Goal: Task Accomplishment & Management: Use online tool/utility

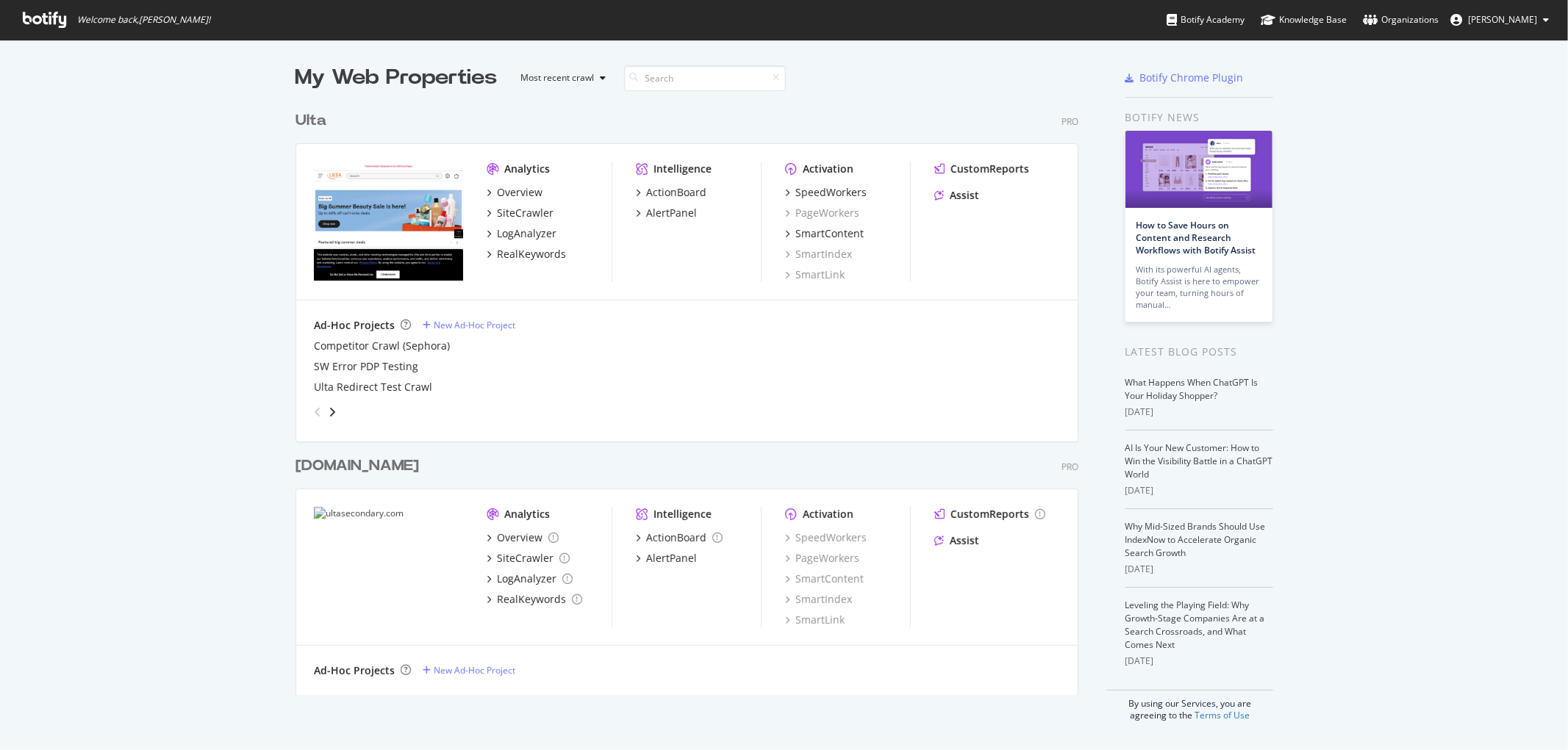
scroll to position [738, 1543]
click at [527, 213] on div "SiteCrawler" at bounding box center [525, 213] width 57 height 15
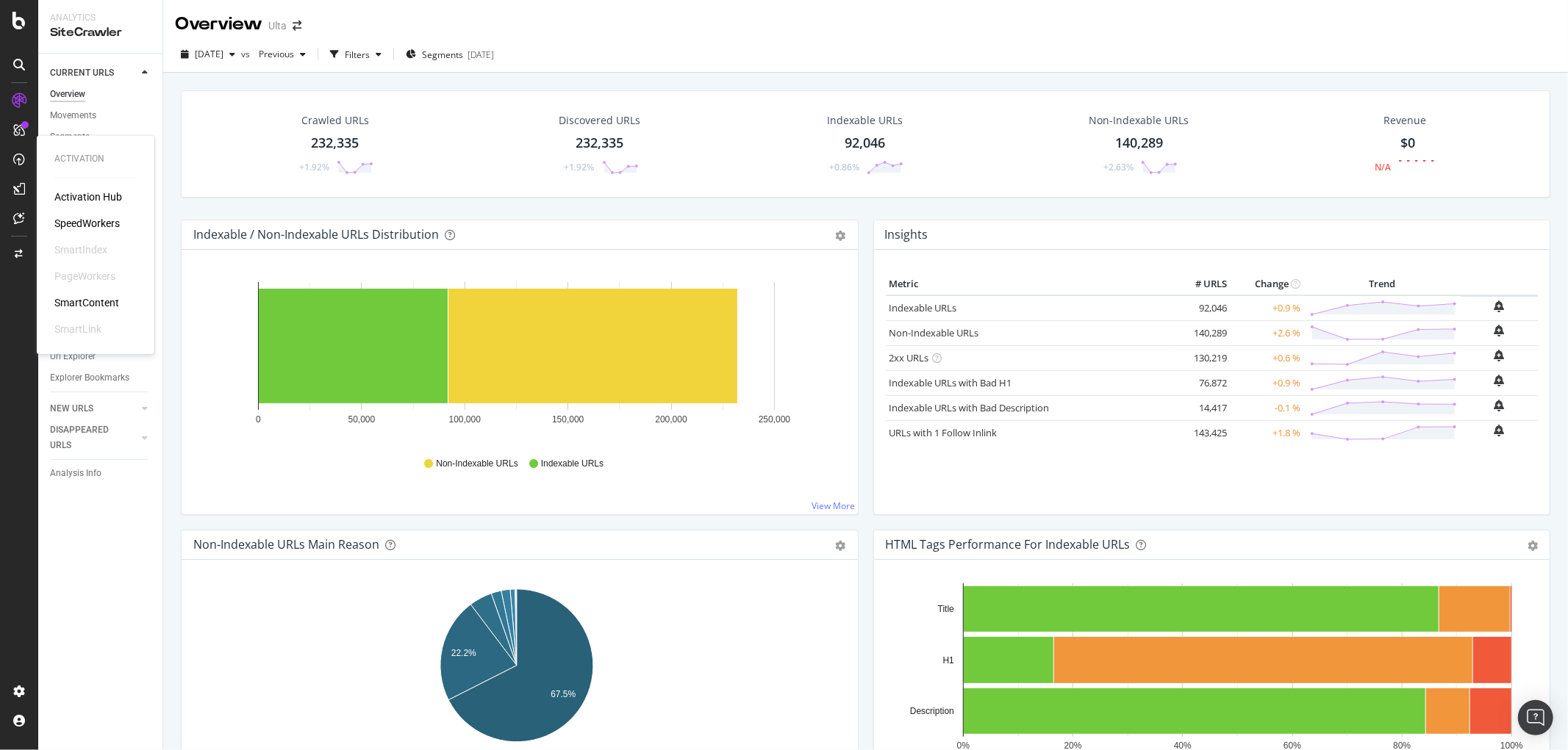
click at [89, 214] on div "Activation Hub SpeedWorkers SmartIndex PageWorkers SmartContent SmartLink" at bounding box center [95, 263] width 82 height 147
click at [84, 218] on div "SpeedWorkers" at bounding box center [87, 224] width 66 height 15
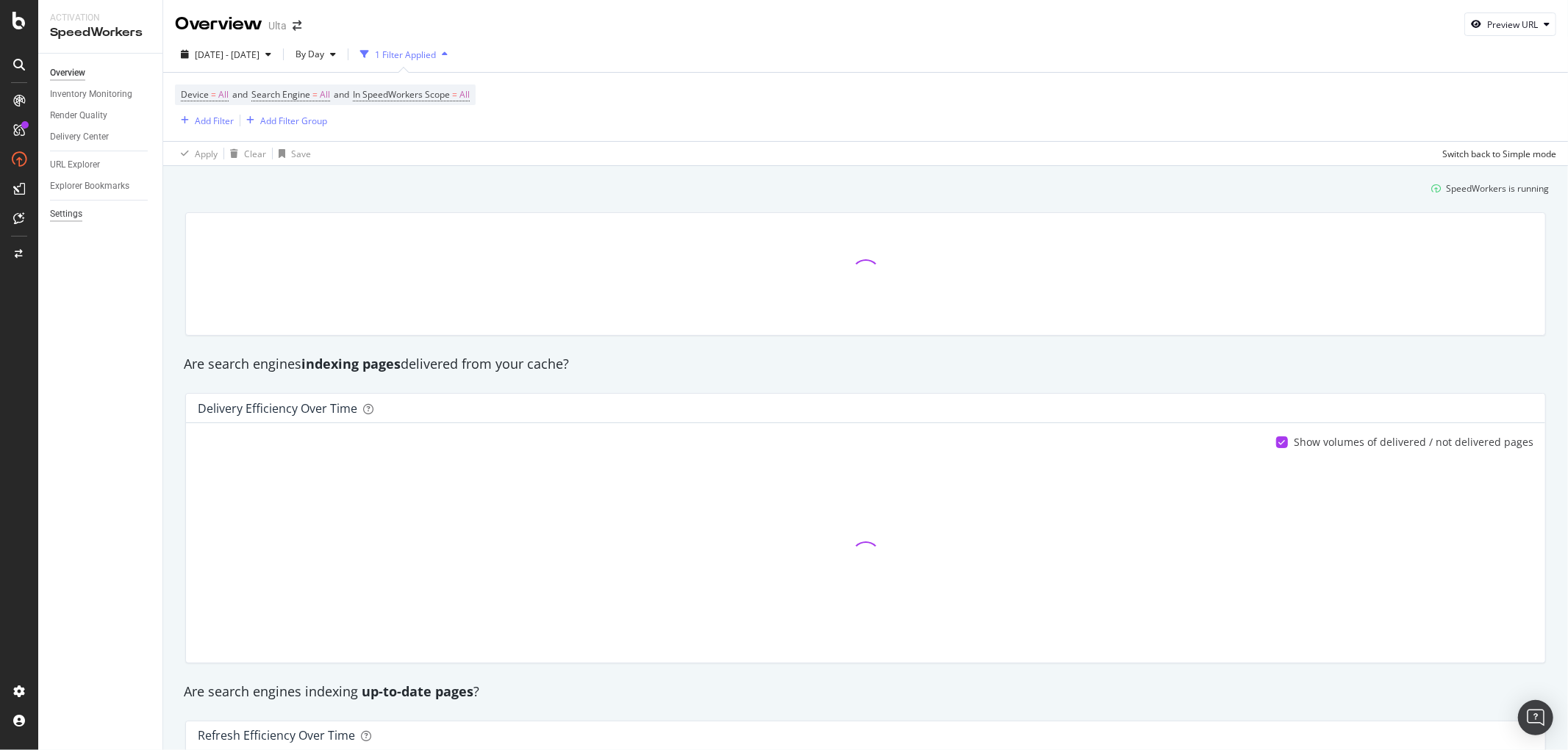
click at [61, 210] on div "Settings" at bounding box center [66, 214] width 32 height 16
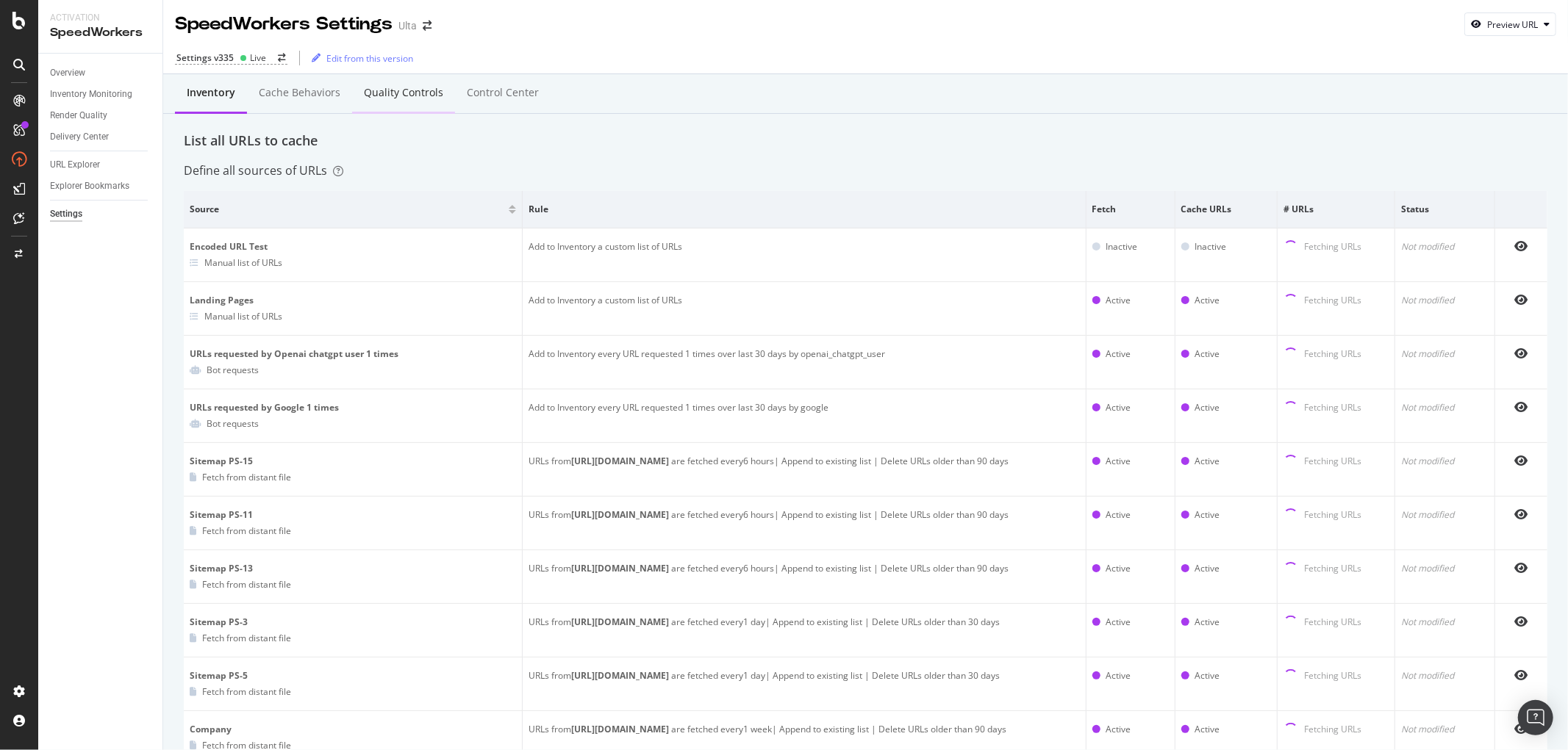
click at [394, 86] on div "Quality Controls" at bounding box center [403, 93] width 80 height 15
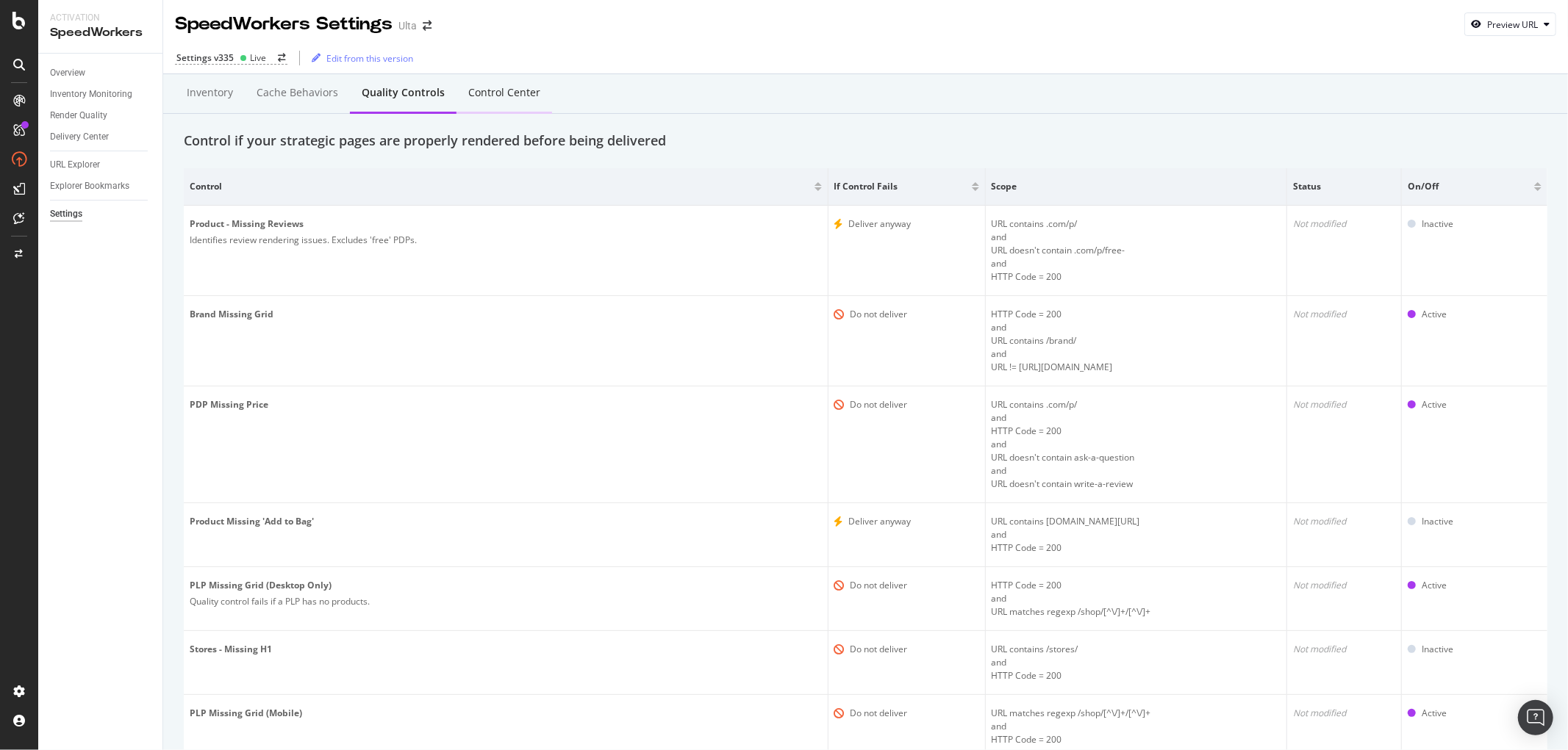
click at [488, 89] on div "Control Center" at bounding box center [504, 93] width 72 height 15
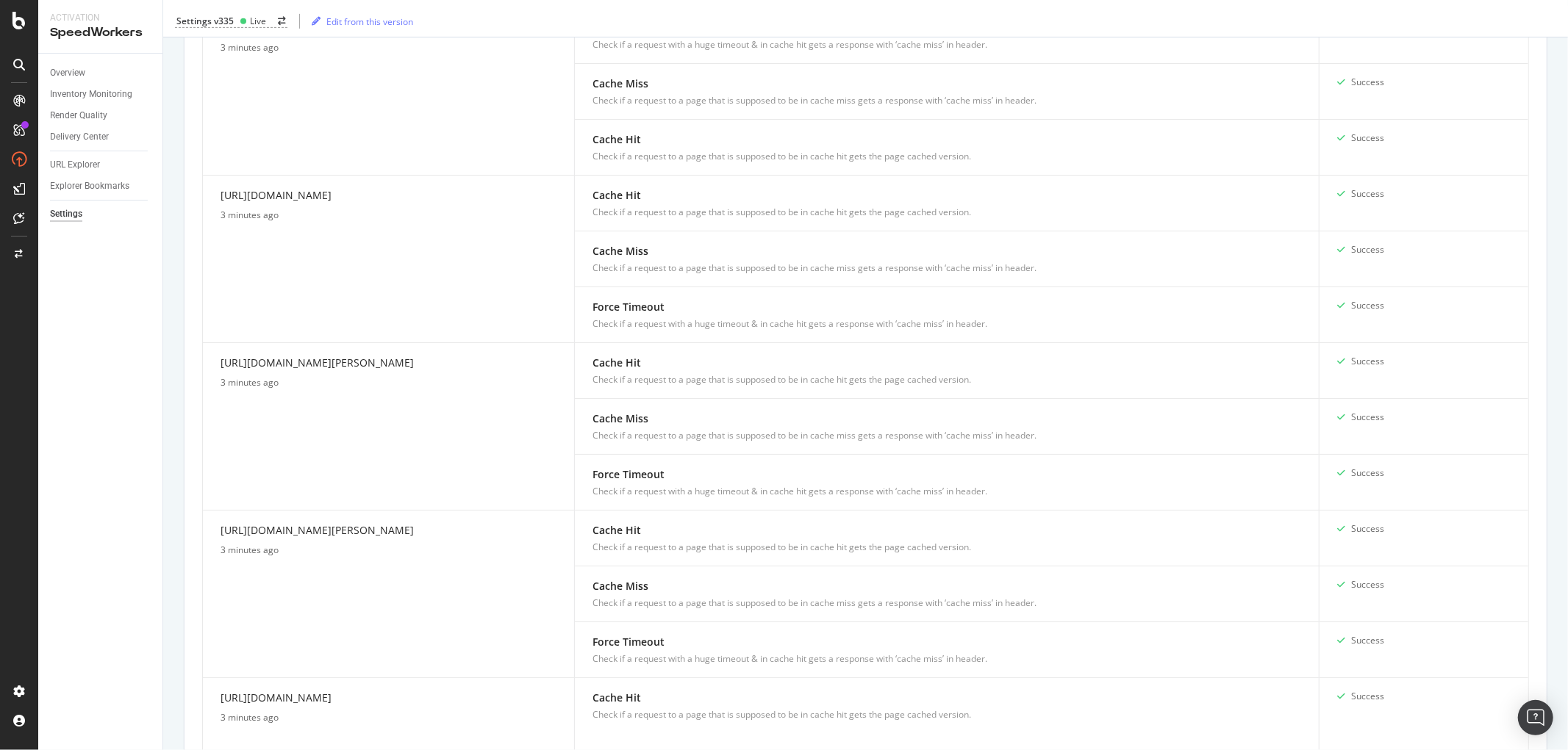
scroll to position [1488, 0]
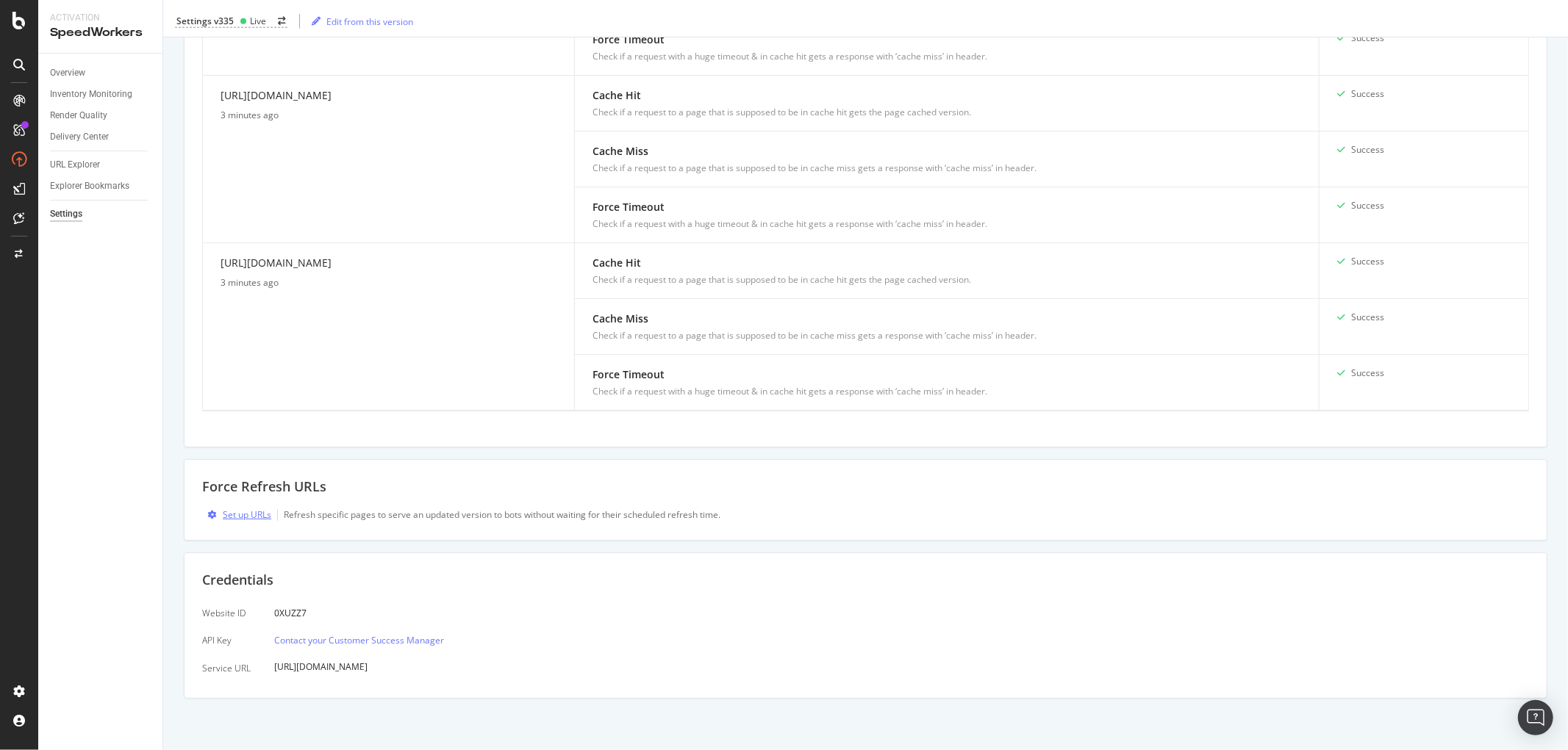
click at [247, 520] on div "Set up URLs" at bounding box center [247, 514] width 48 height 12
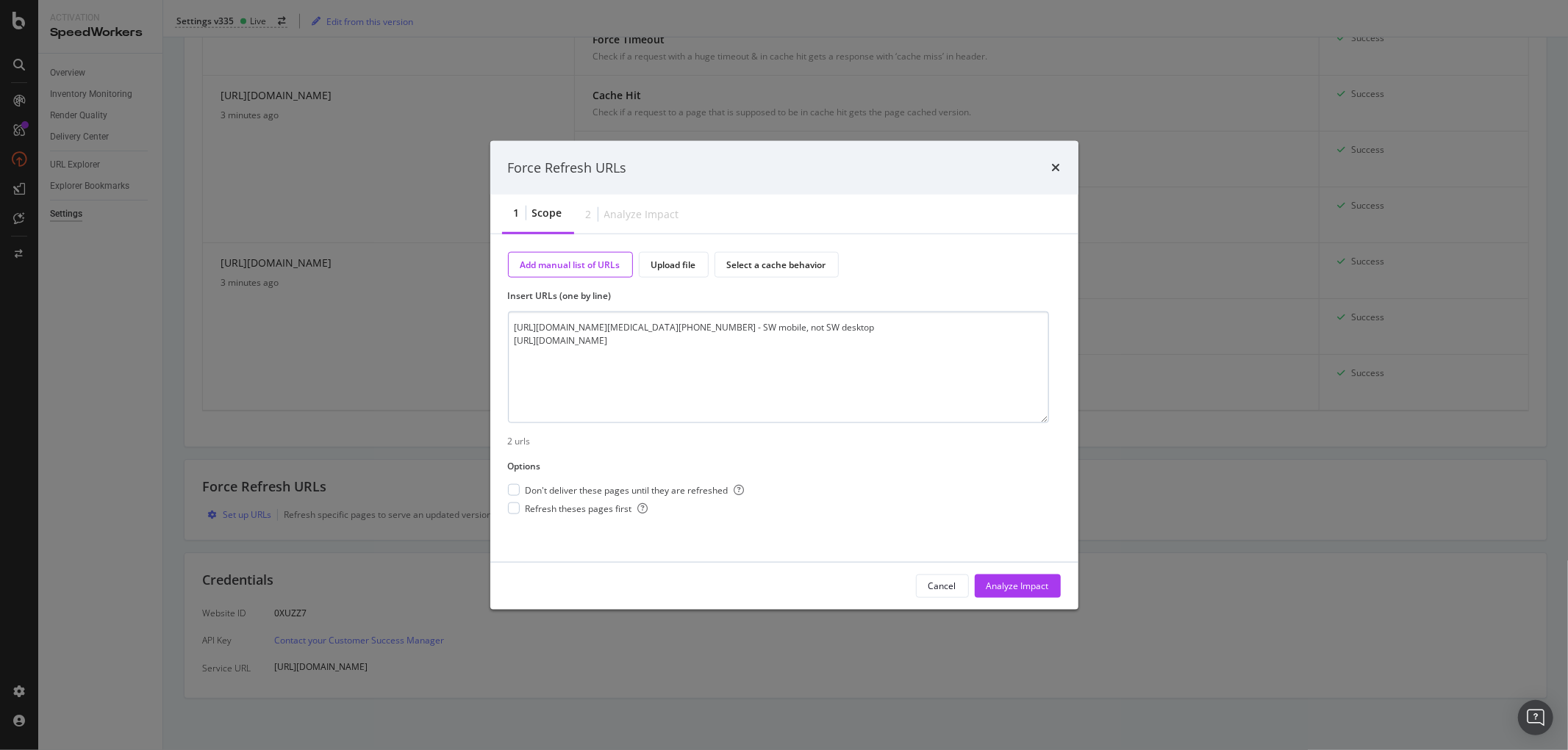
drag, startPoint x: 909, startPoint y: 327, endPoint x: 1037, endPoint y: 326, distance: 128.0
click at [1037, 326] on textarea "[URL][DOMAIN_NAME][MEDICAL_DATA][PHONE_NUMBER] - SW mobile, not SW desktop [URL…" at bounding box center [778, 367] width 541 height 111
type textarea "[URL][DOMAIN_NAME][MEDICAL_DATA] [URL][DOMAIN_NAME]"
click at [1020, 582] on div "Analyze Impact" at bounding box center [1018, 585] width 62 height 12
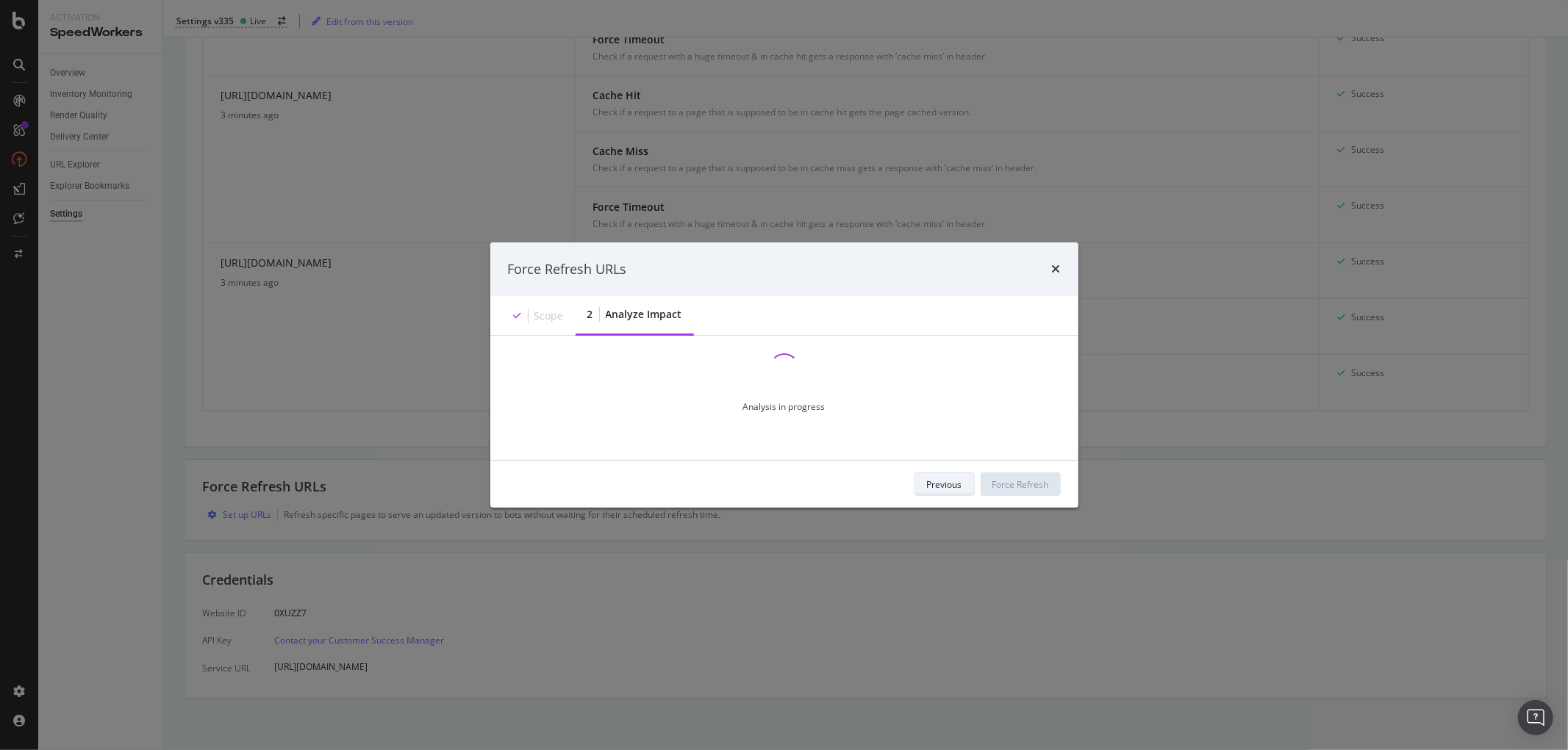
click at [935, 485] on div "Previous" at bounding box center [944, 484] width 35 height 12
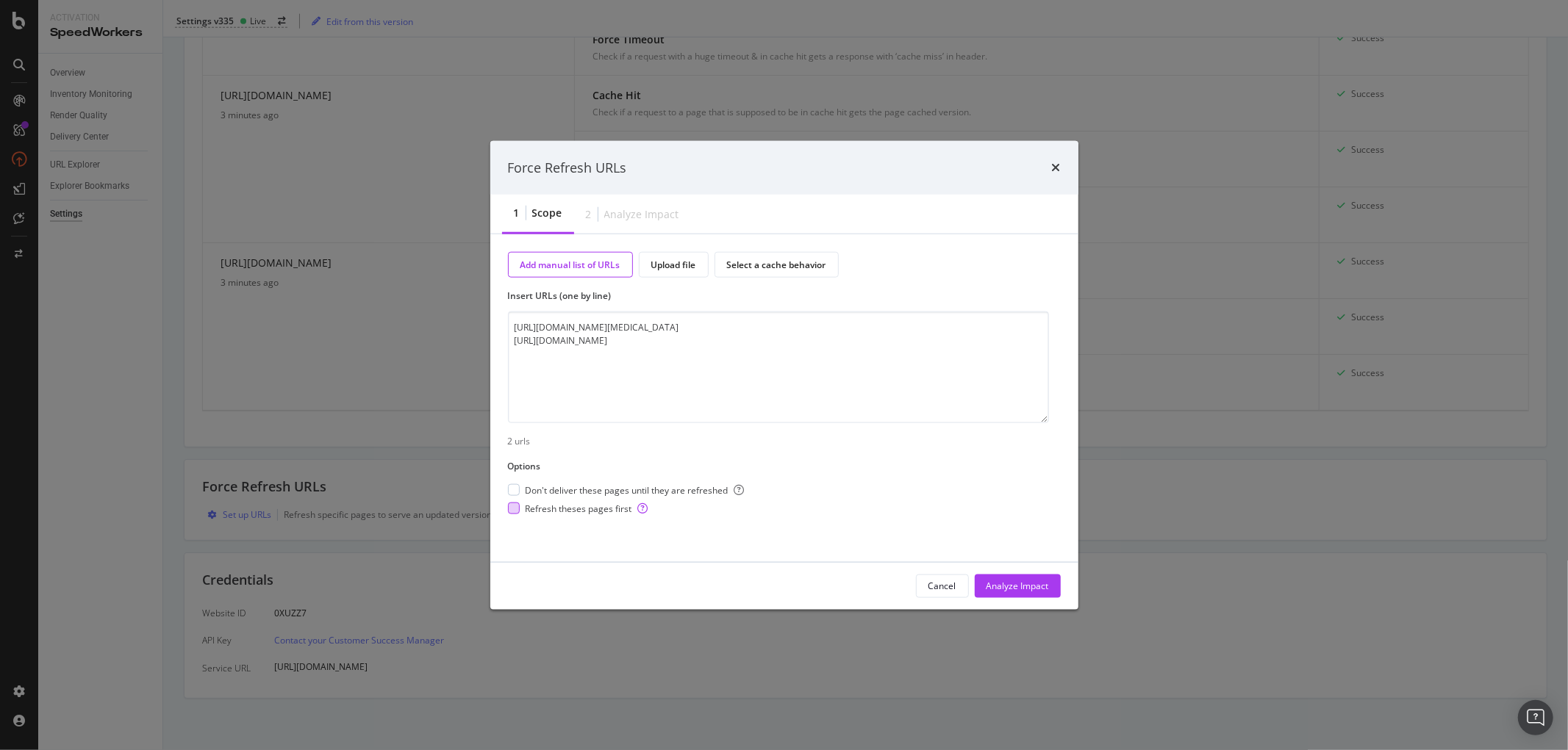
click at [522, 504] on div "Refresh theses pages first" at bounding box center [626, 508] width 237 height 12
click at [1012, 584] on div "Analyze Impact" at bounding box center [1018, 585] width 62 height 12
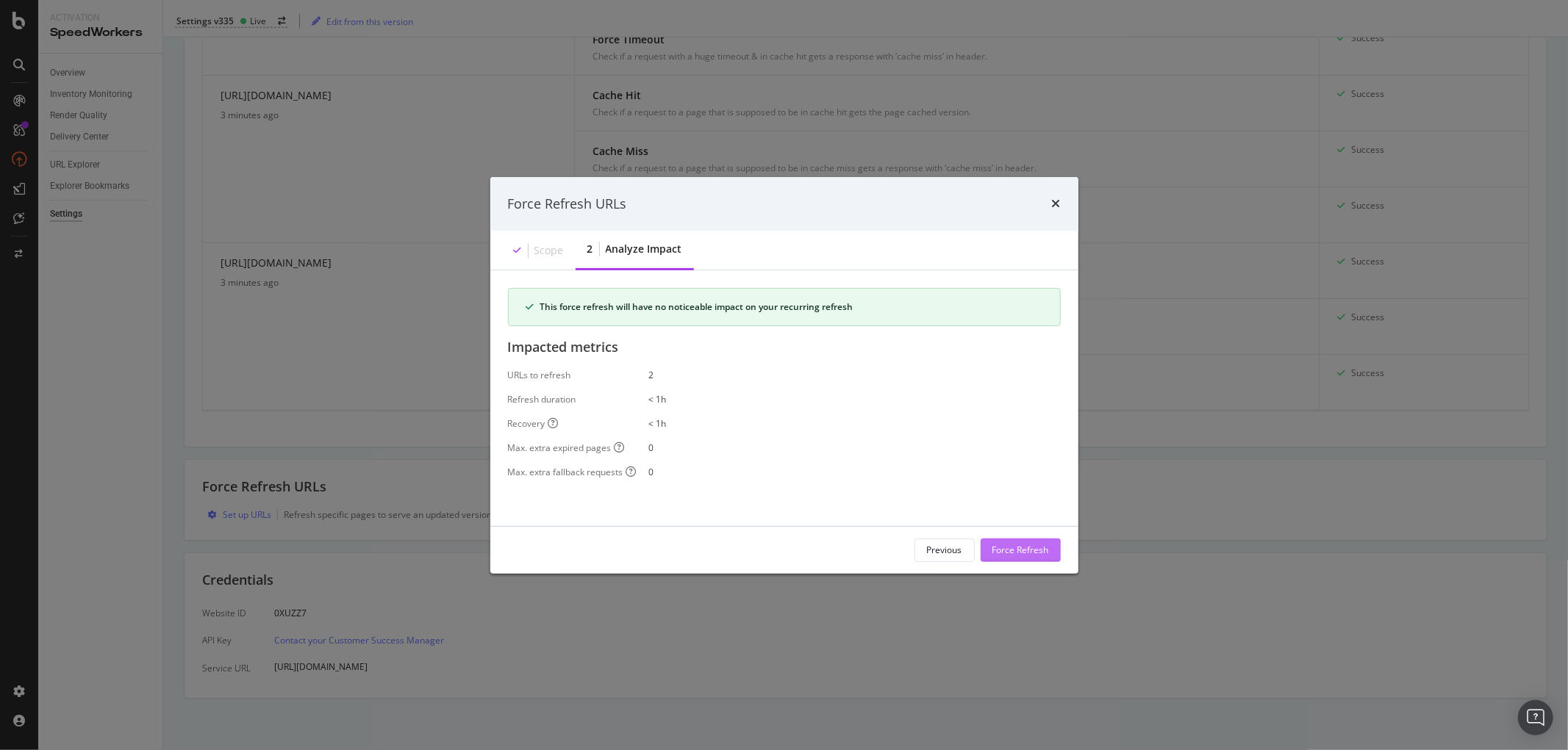
click at [1013, 555] on div "Force Refresh" at bounding box center [1020, 549] width 57 height 12
